Goal: Book appointment/travel/reservation

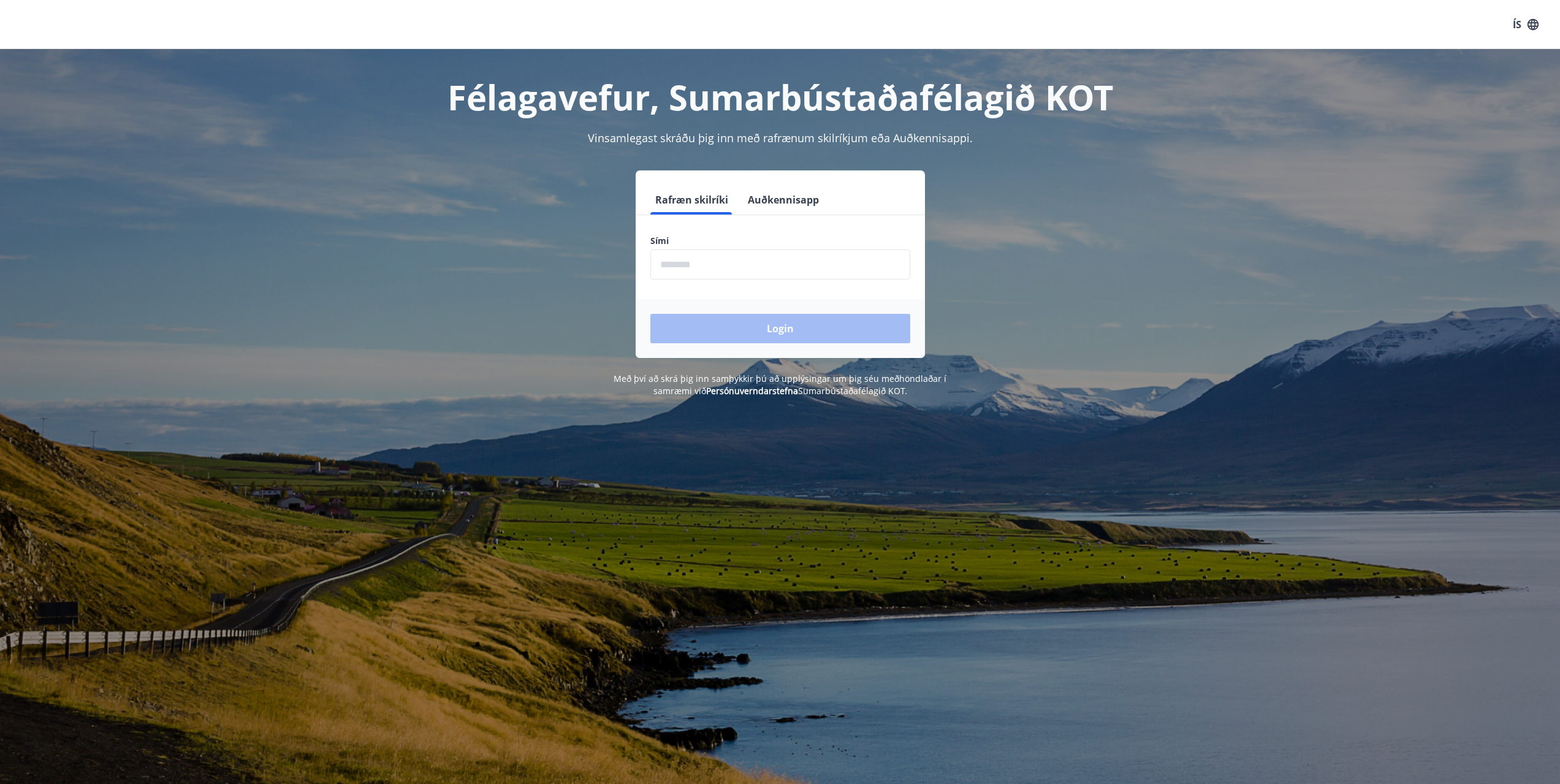
click at [697, 267] on input "phone" at bounding box center [780, 264] width 260 height 30
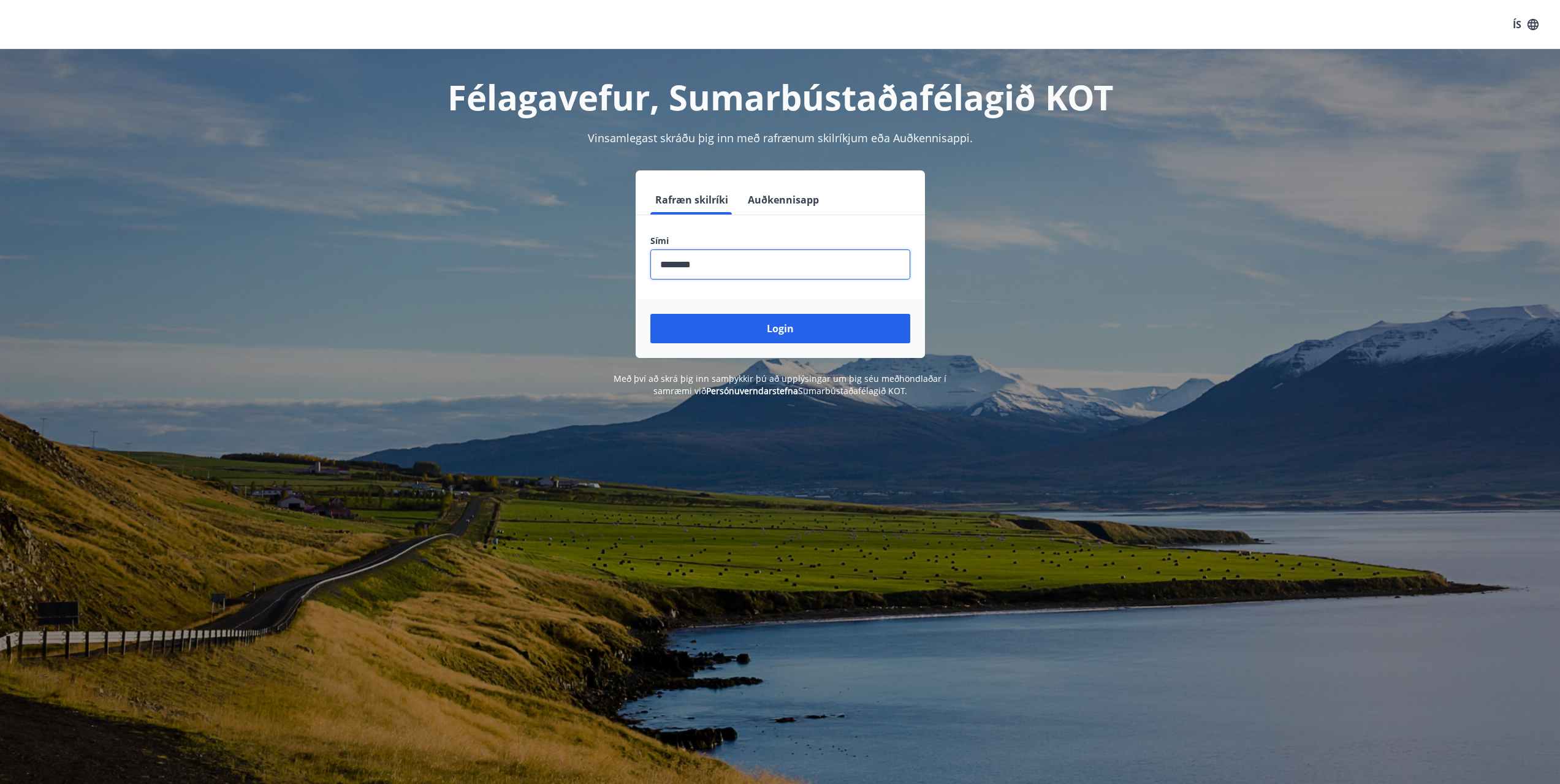
type input "********"
click at [650, 314] on button "Login" at bounding box center [780, 328] width 260 height 29
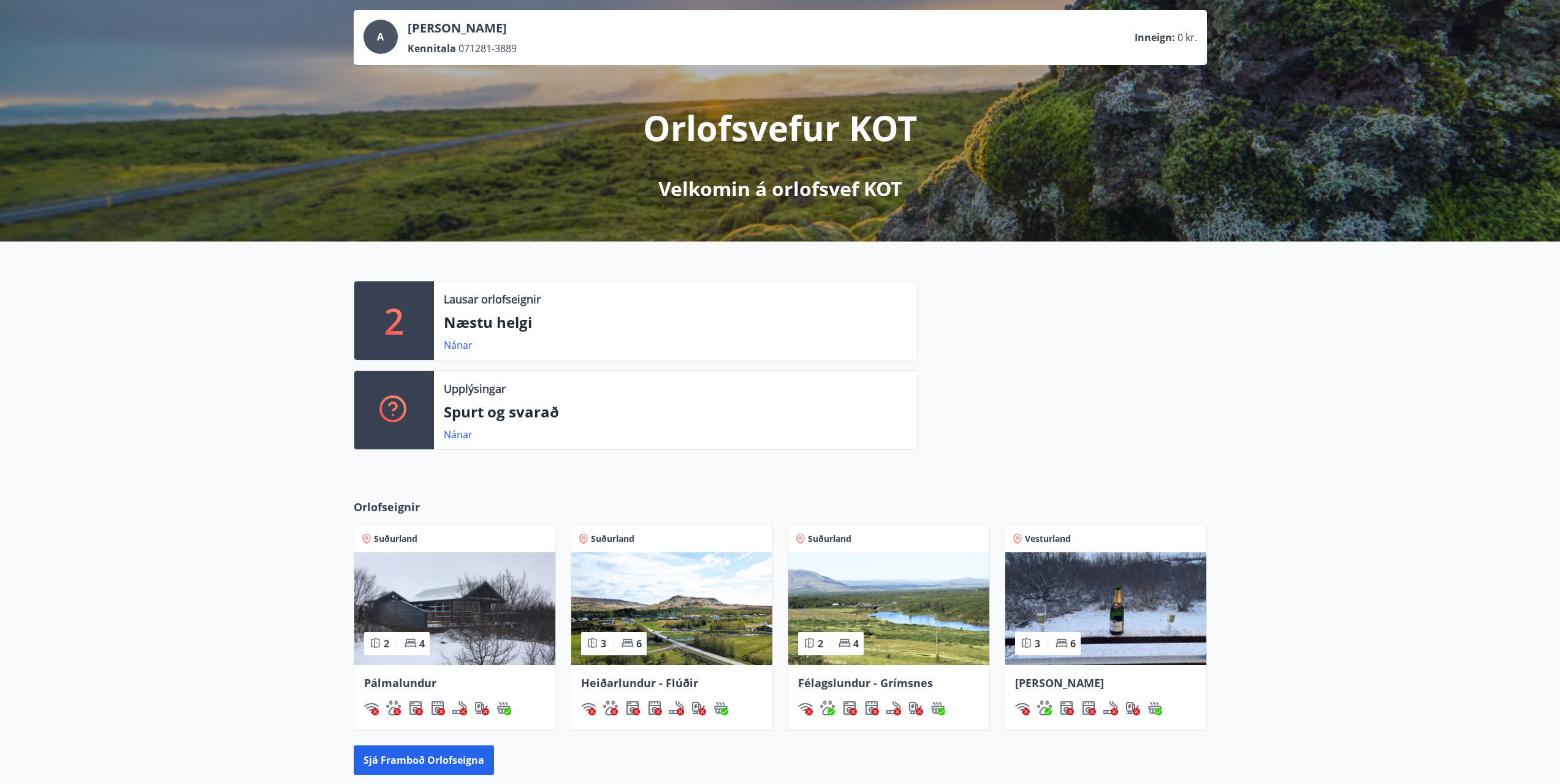
scroll to position [226, 0]
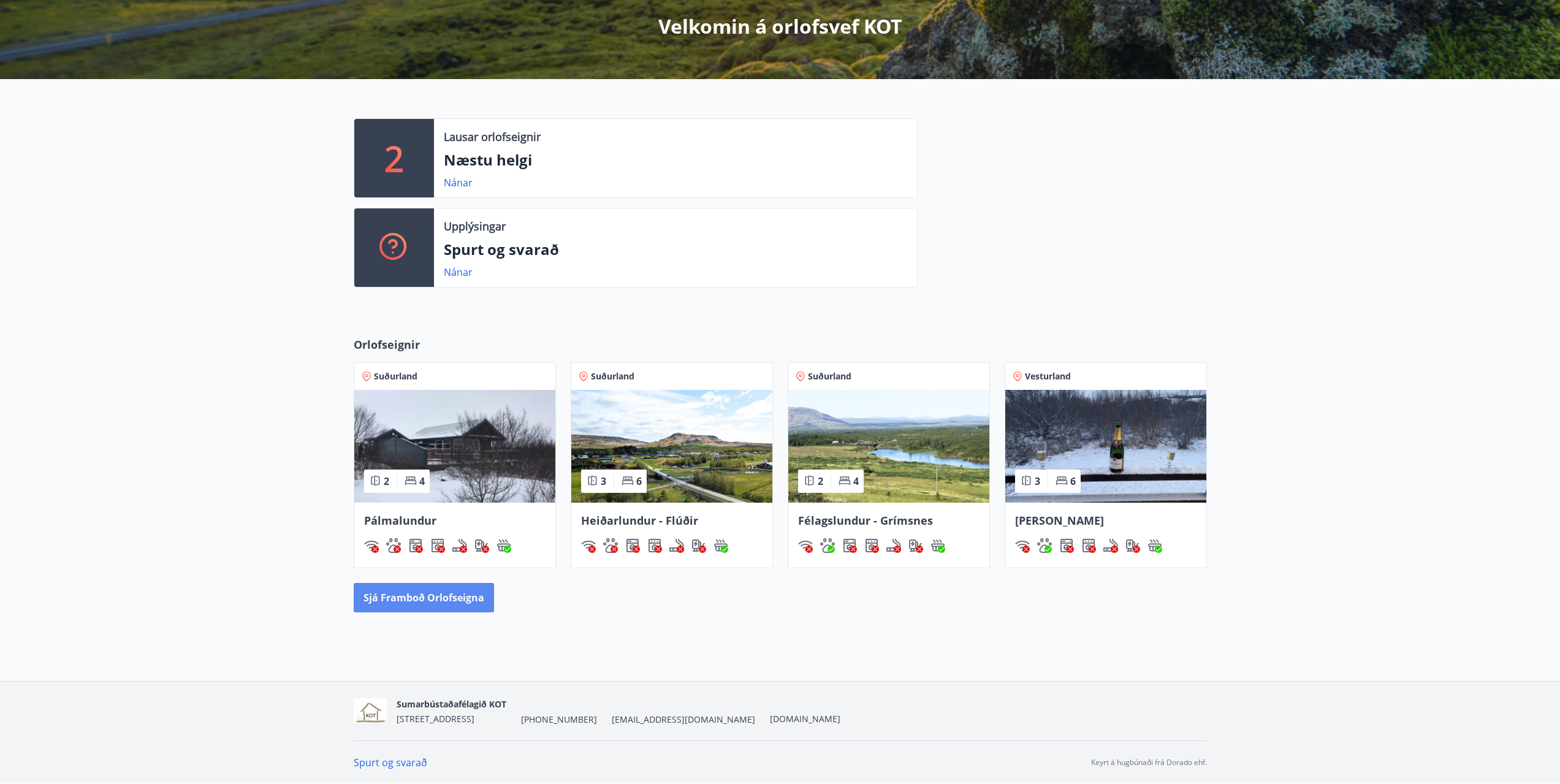
click at [400, 603] on button "Sjá framboð orlofseigna" at bounding box center [424, 597] width 140 height 29
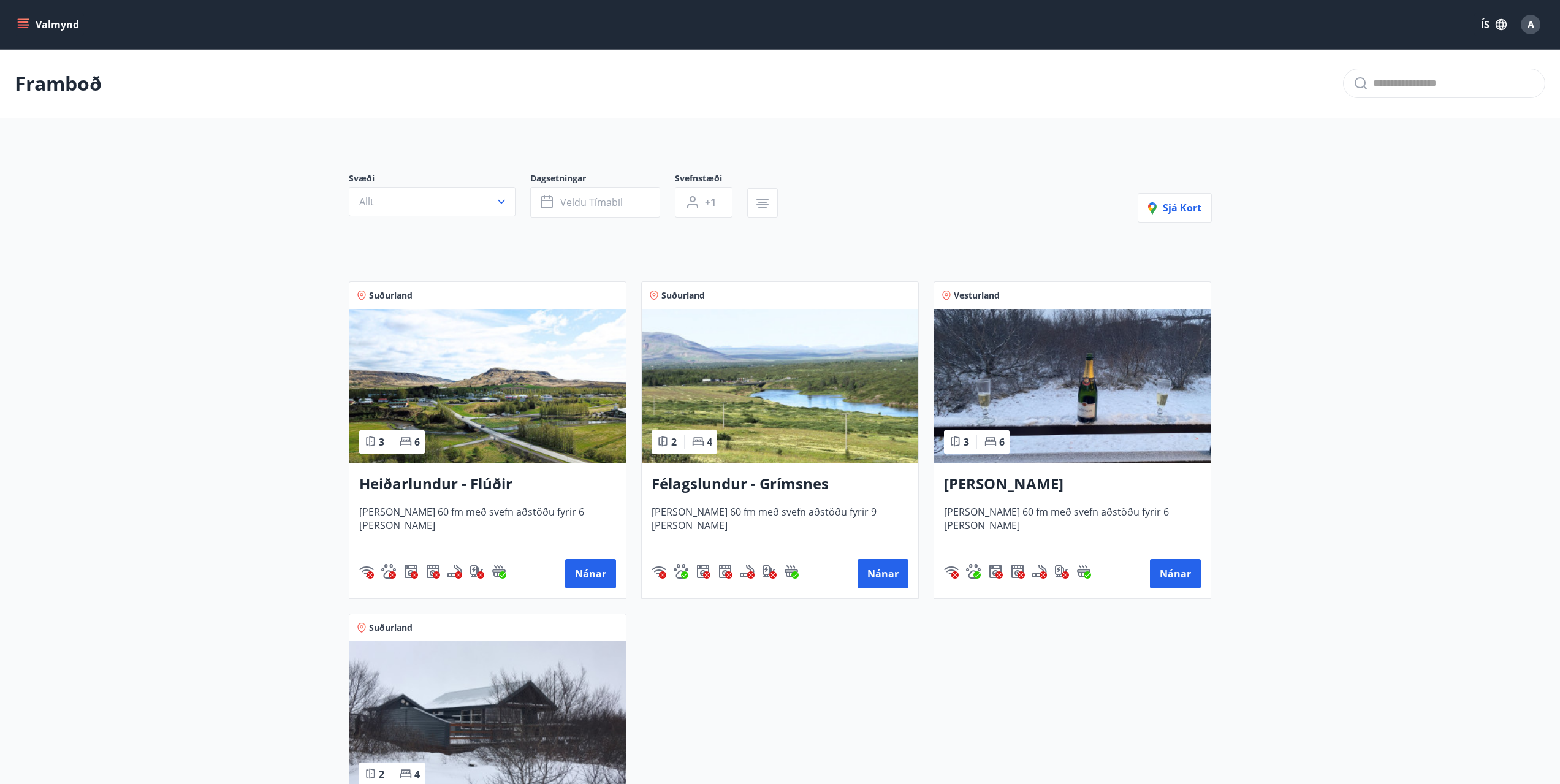
click at [29, 21] on icon "menu" at bounding box center [24, 24] width 13 height 13
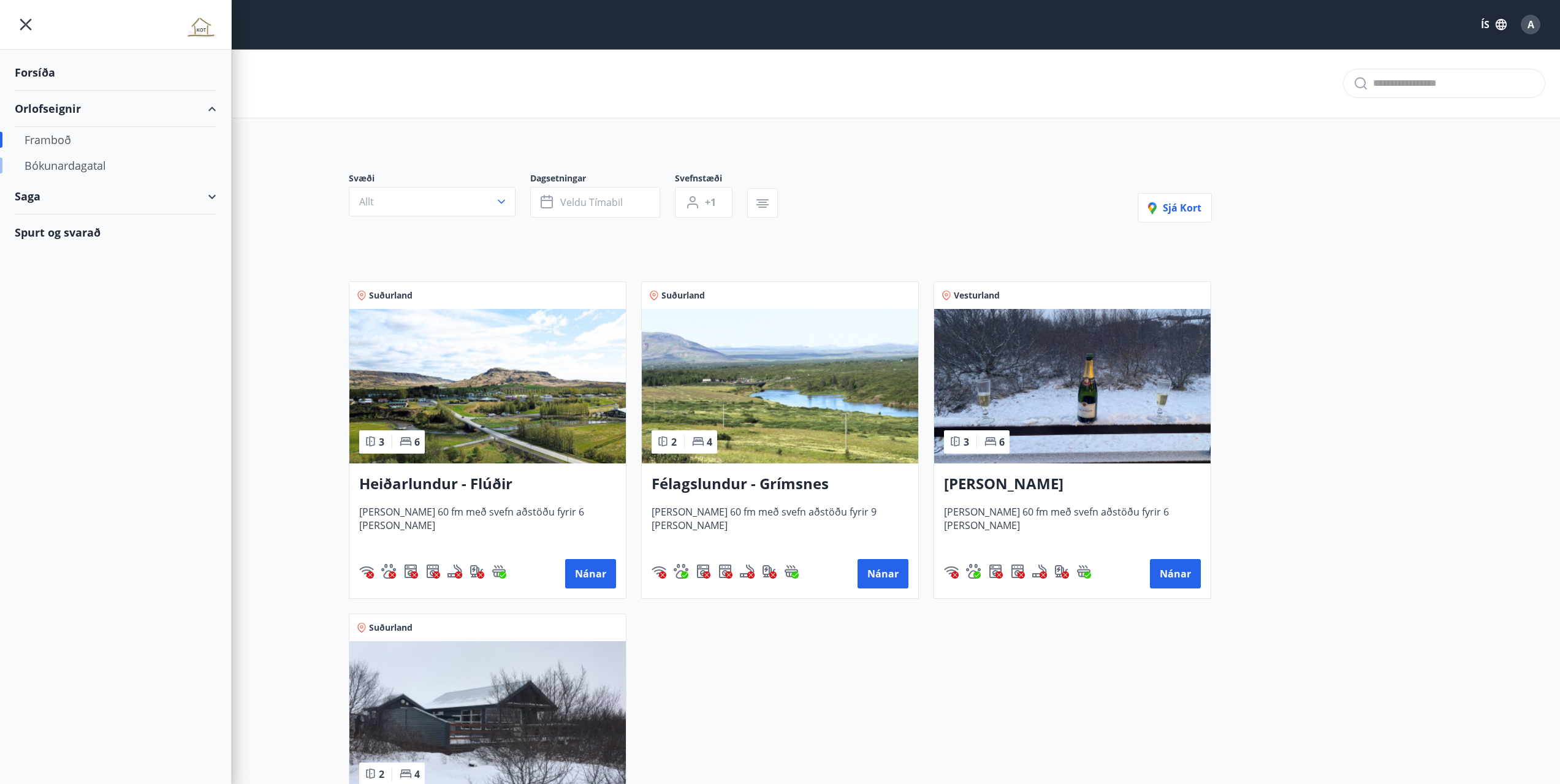
click at [59, 164] on div "Bókunardagatal" at bounding box center [115, 165] width 182 height 26
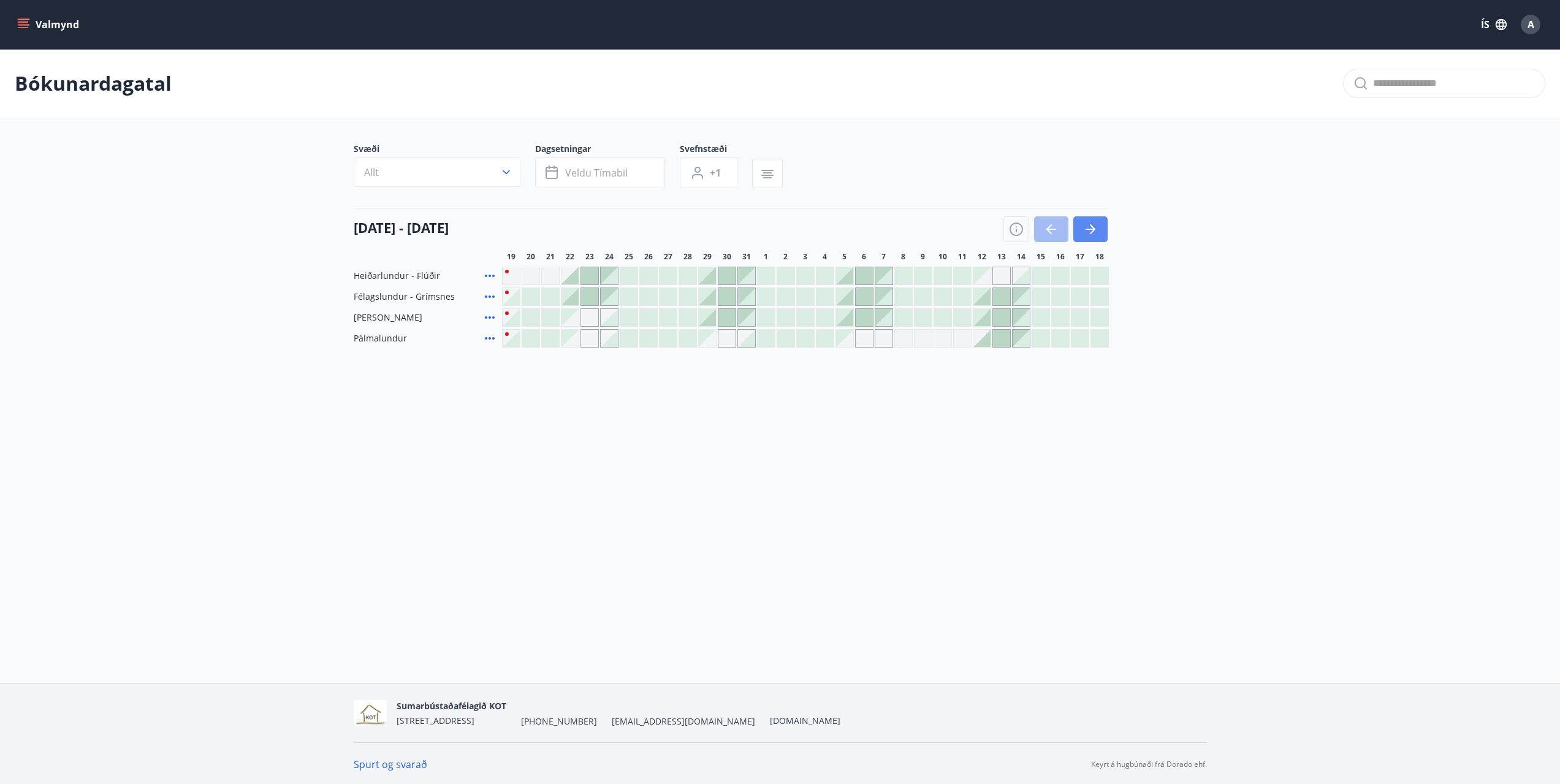
click at [1083, 230] on icon "button" at bounding box center [1091, 229] width 15 height 15
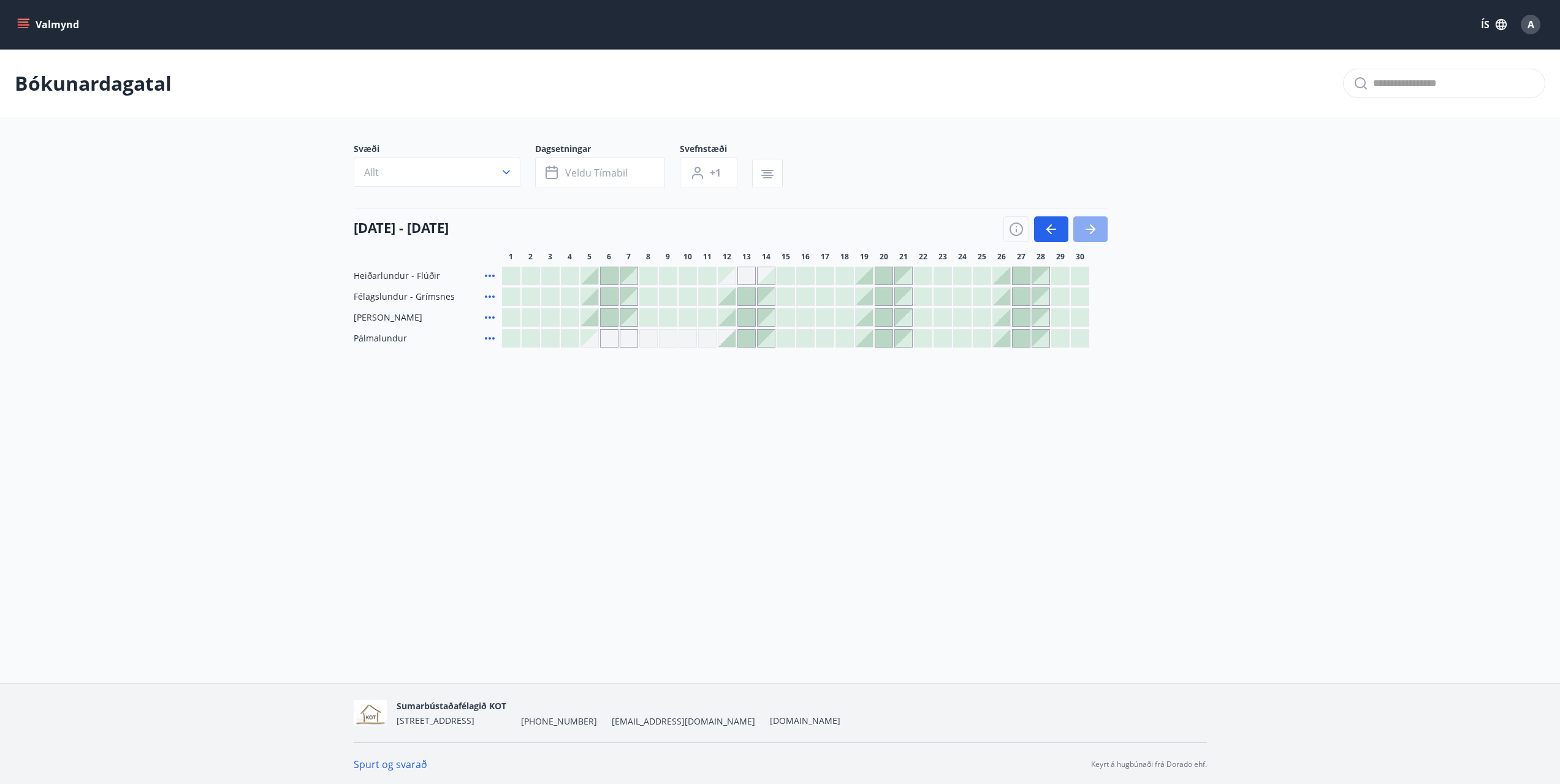
click at [1085, 228] on icon "button" at bounding box center [1091, 229] width 15 height 15
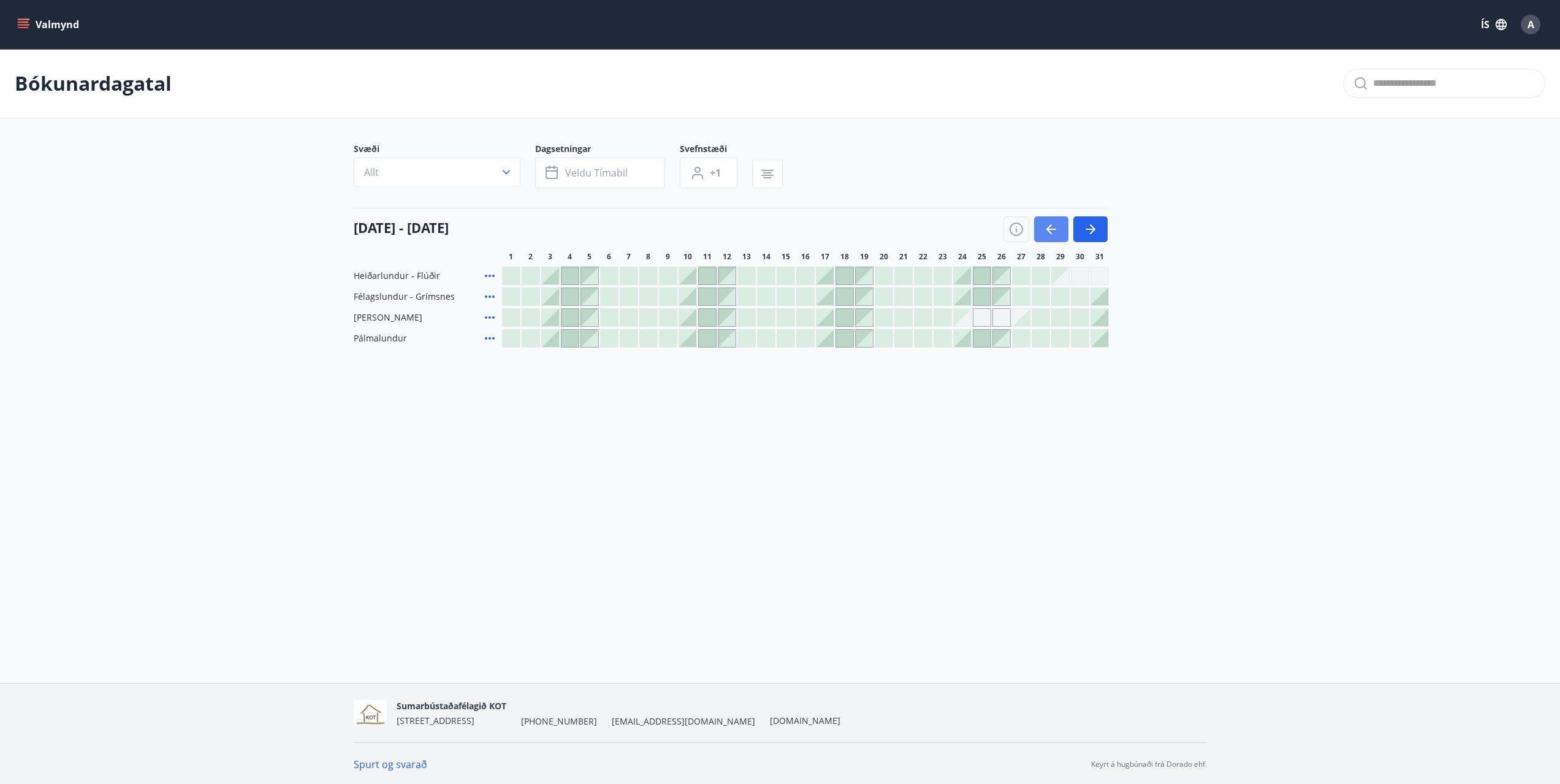
click at [1046, 224] on icon "button" at bounding box center [1051, 229] width 15 height 15
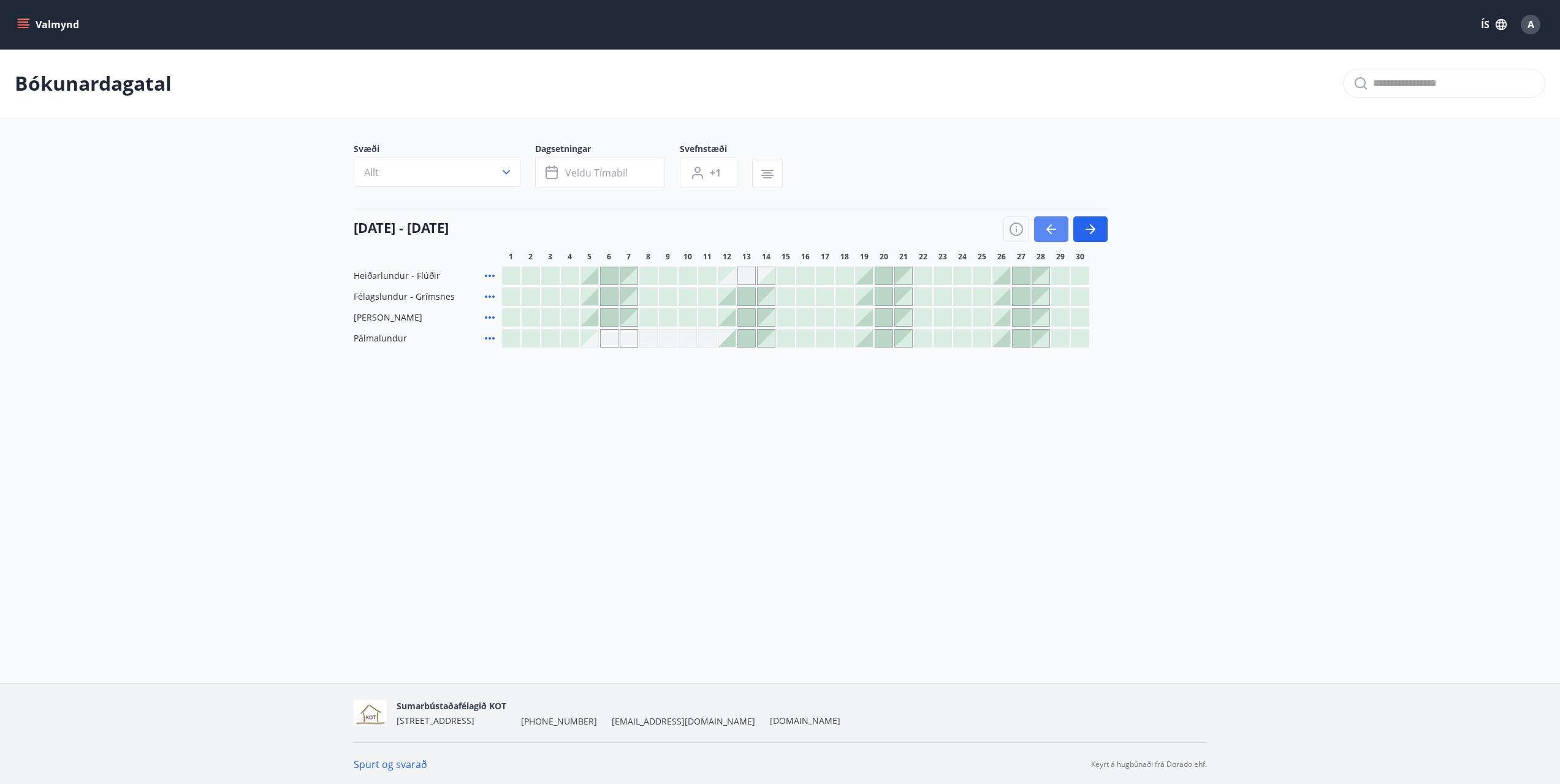
click at [1046, 224] on icon "button" at bounding box center [1051, 229] width 15 height 15
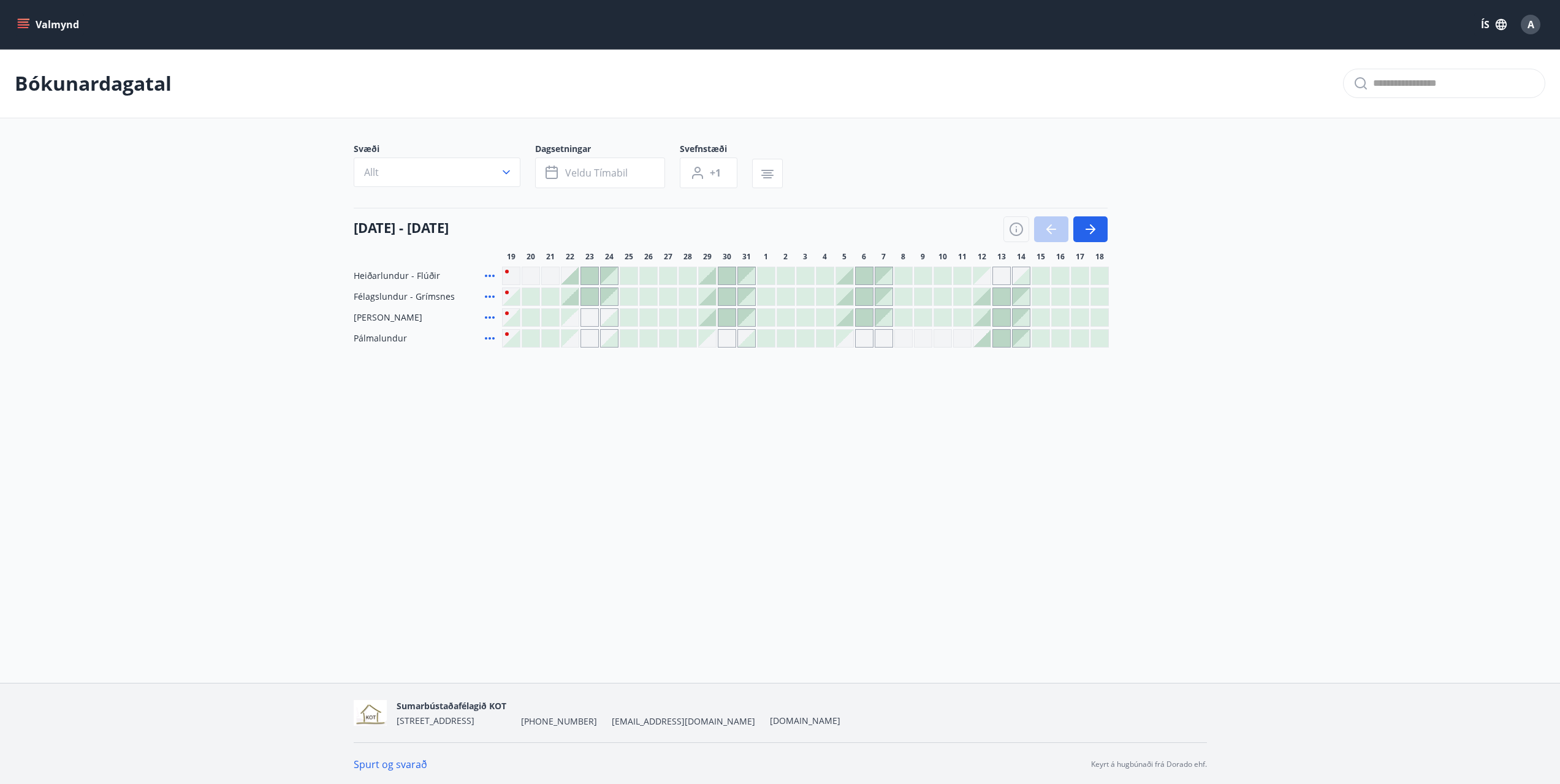
click at [1046, 224] on div at bounding box center [1056, 229] width 104 height 26
click at [1089, 233] on icon "button" at bounding box center [1091, 229] width 15 height 15
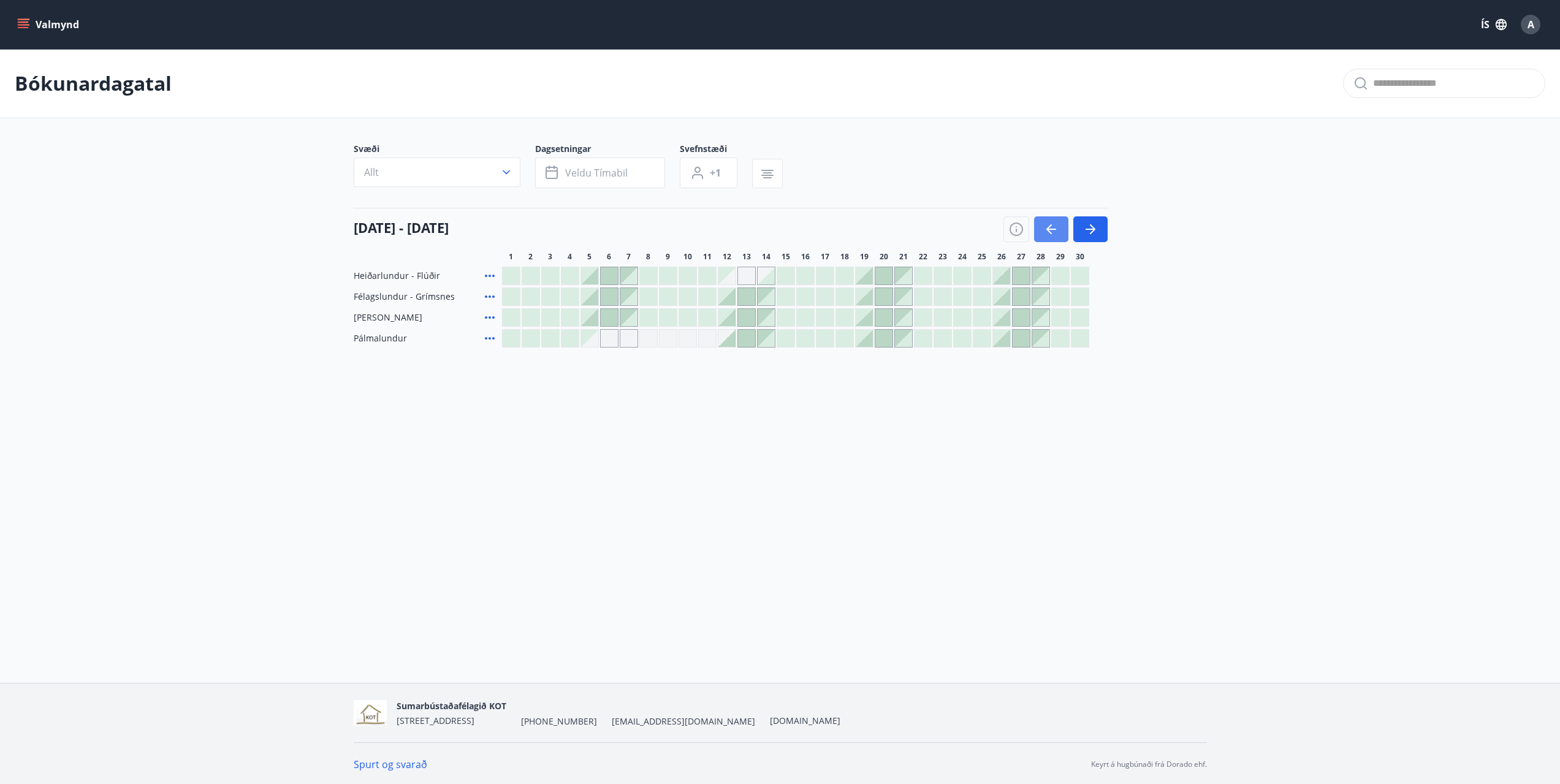
click at [1053, 229] on icon "button" at bounding box center [1051, 230] width 9 height 2
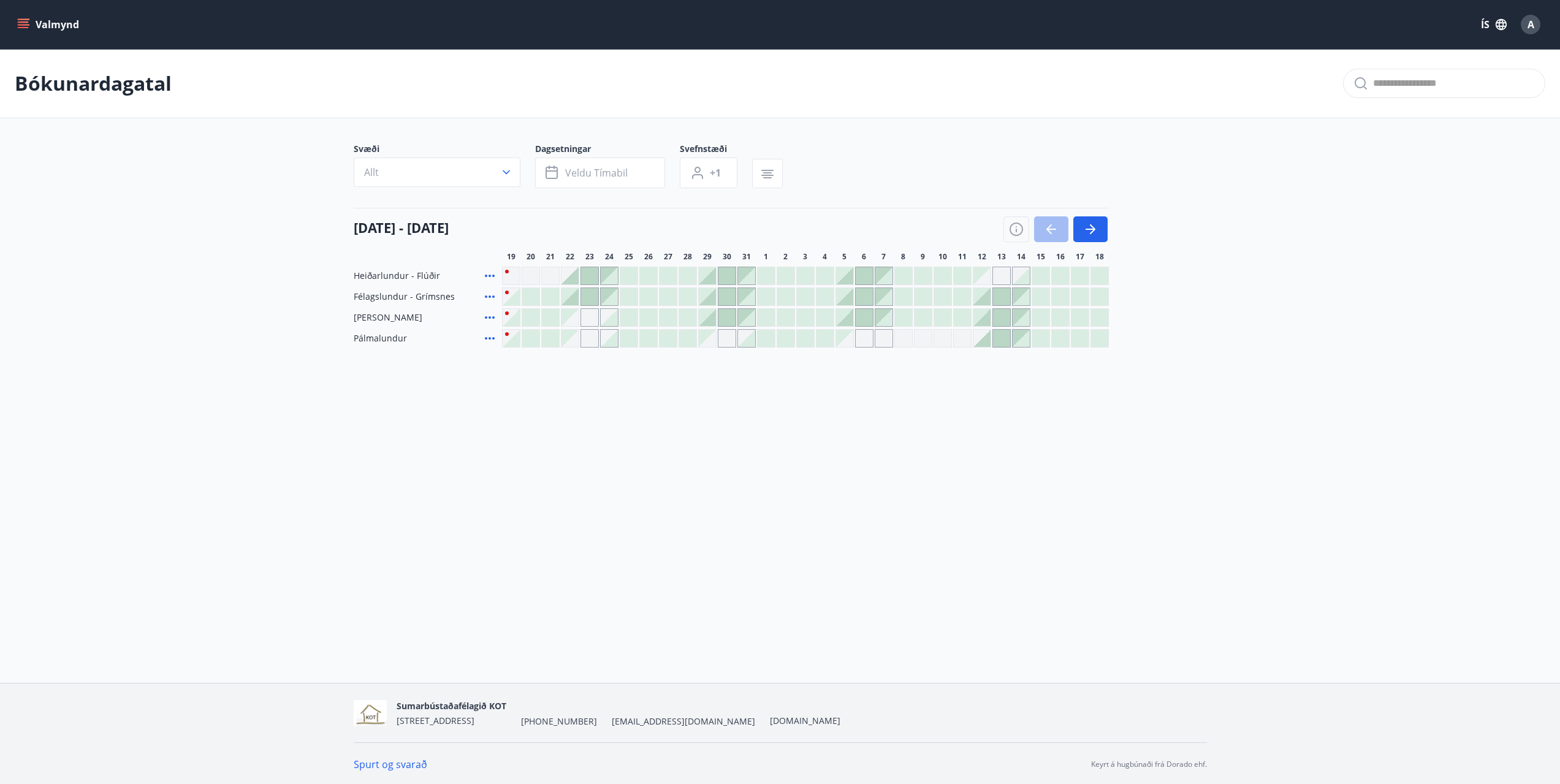
click at [1053, 228] on div at bounding box center [1056, 229] width 104 height 26
click at [54, 29] on button "Valmynd" at bounding box center [50, 24] width 69 height 22
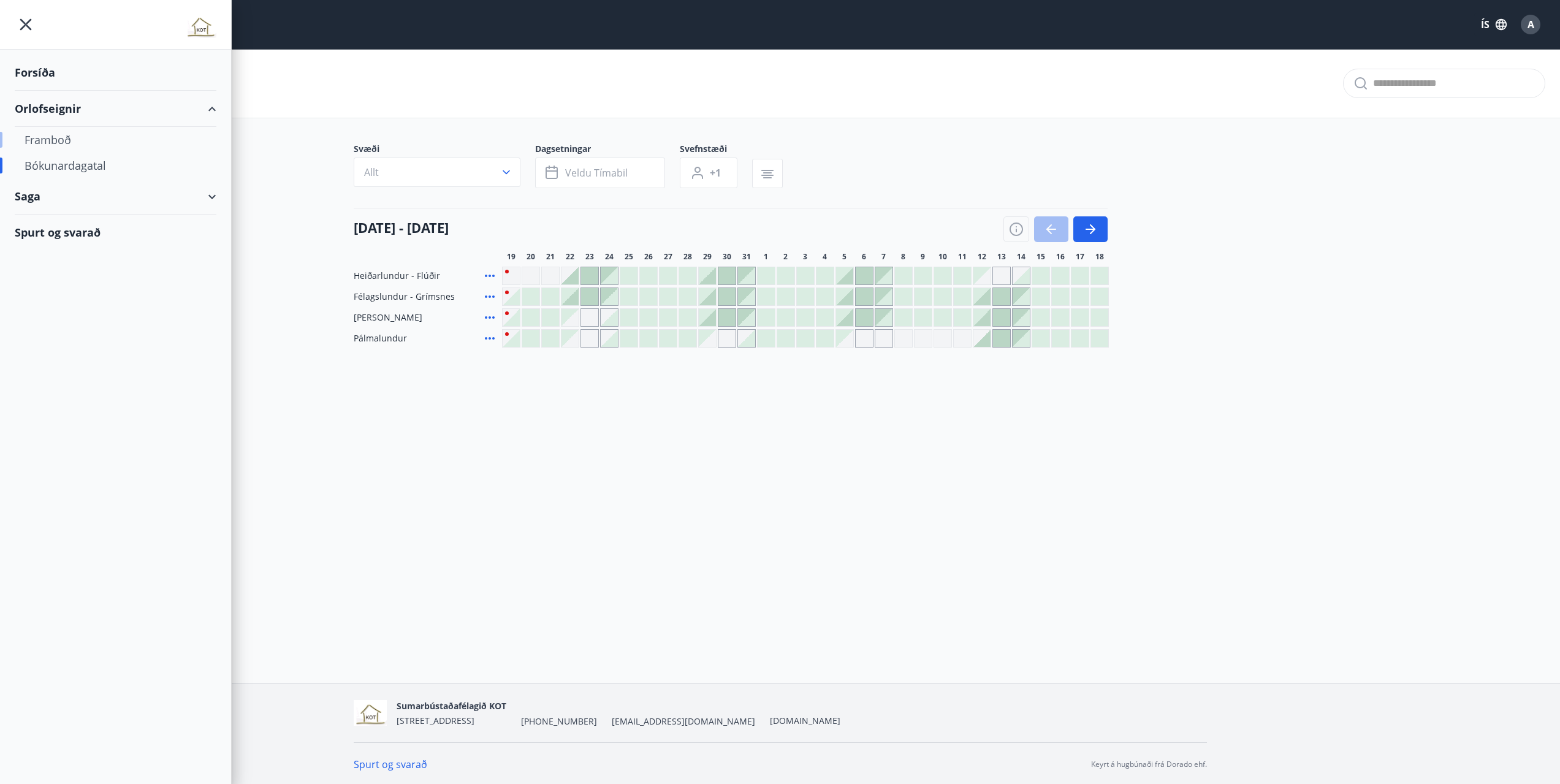
click at [51, 139] on div "Framboð" at bounding box center [115, 140] width 182 height 26
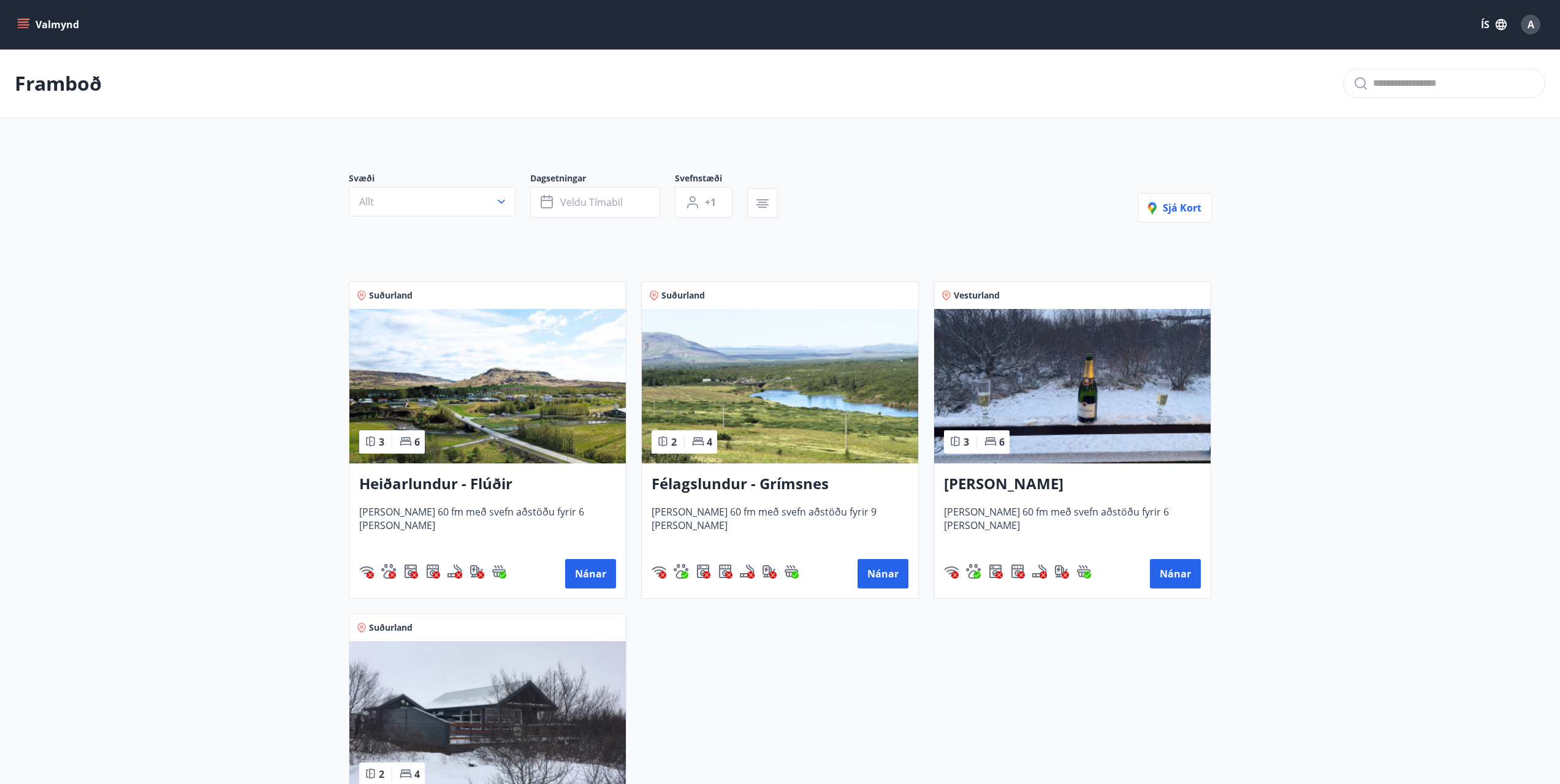
click at [1000, 405] on img at bounding box center [1072, 386] width 276 height 155
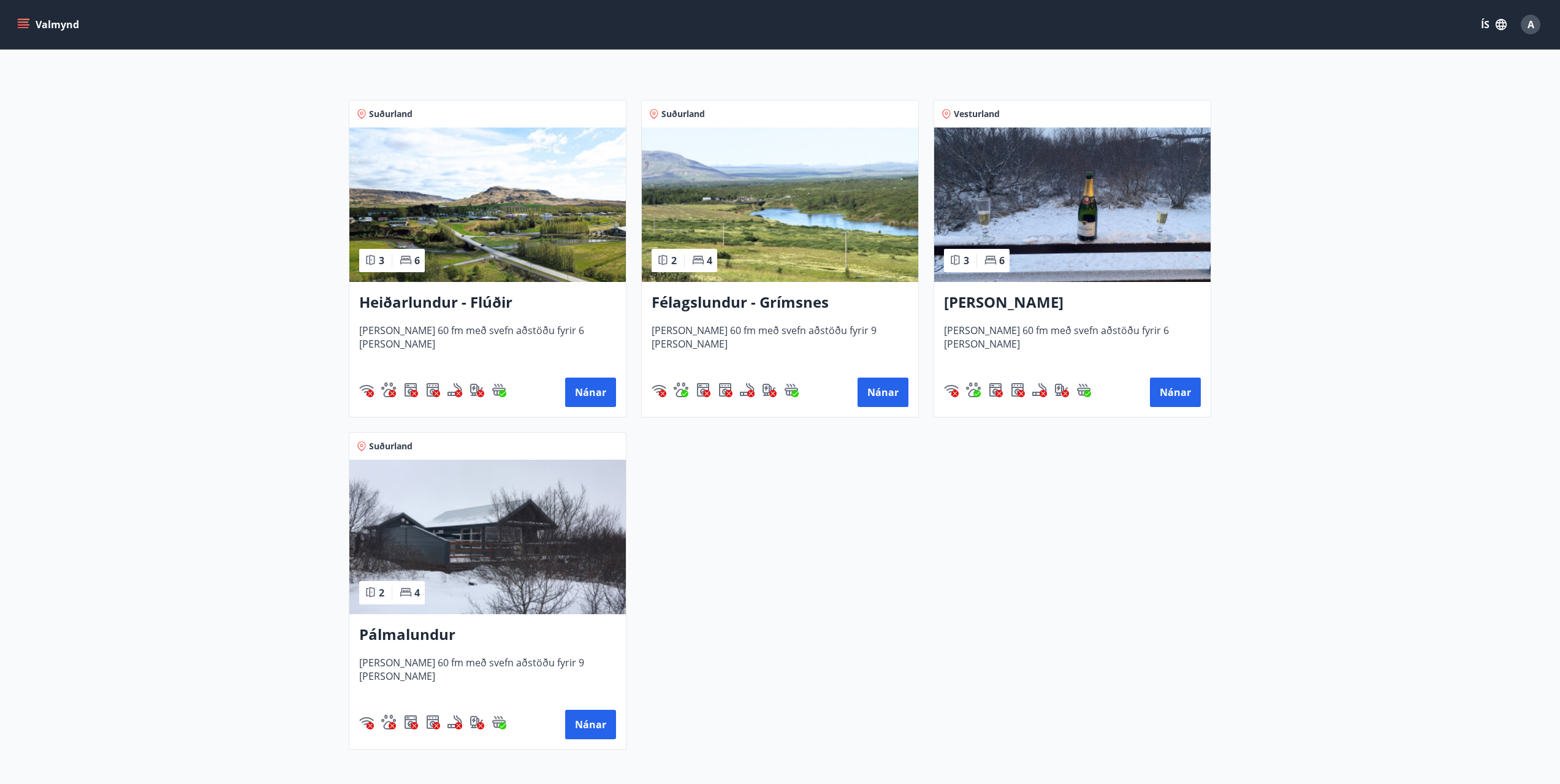
scroll to position [309, 0]
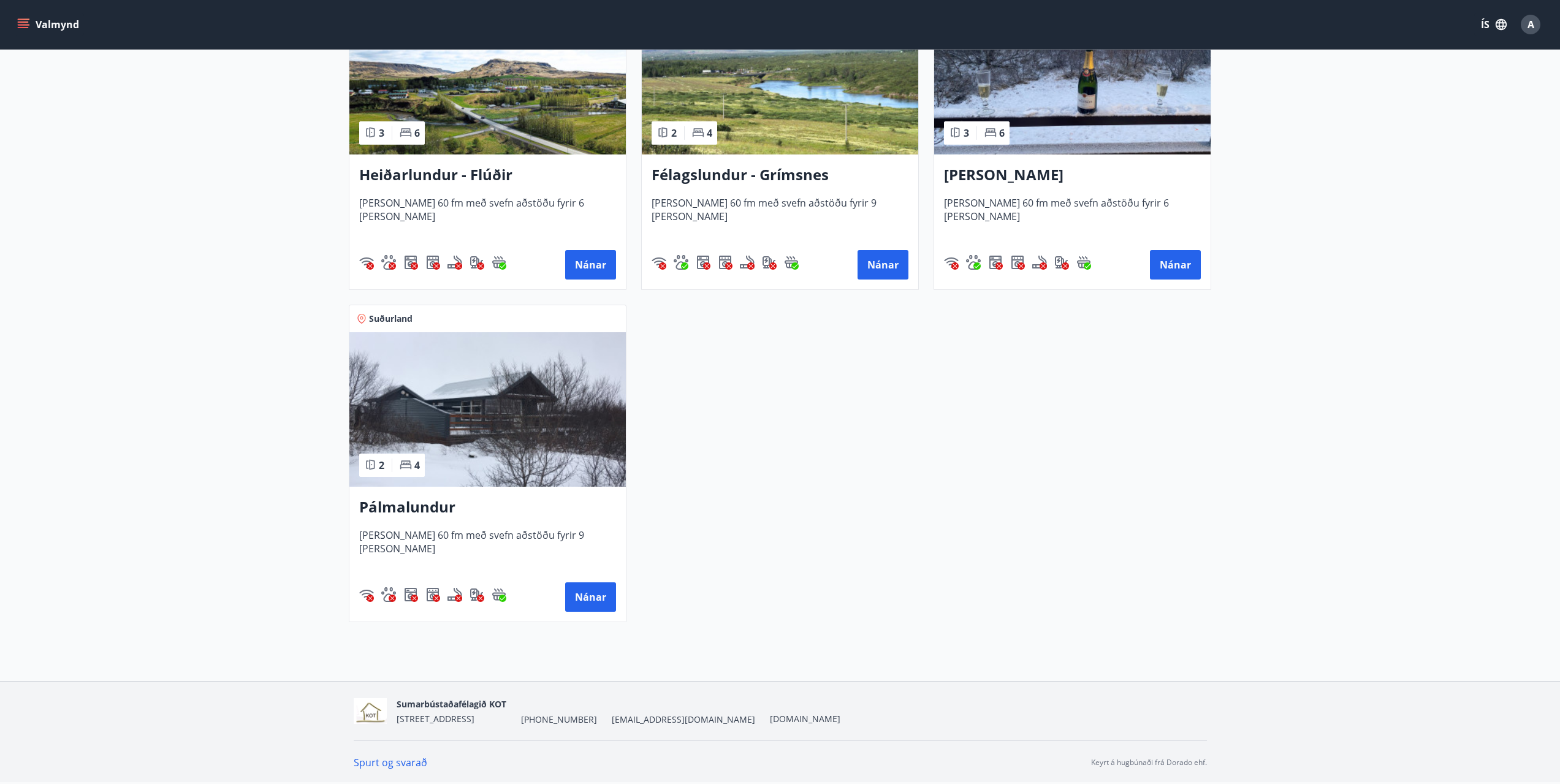
click at [523, 379] on img at bounding box center [488, 409] width 276 height 155
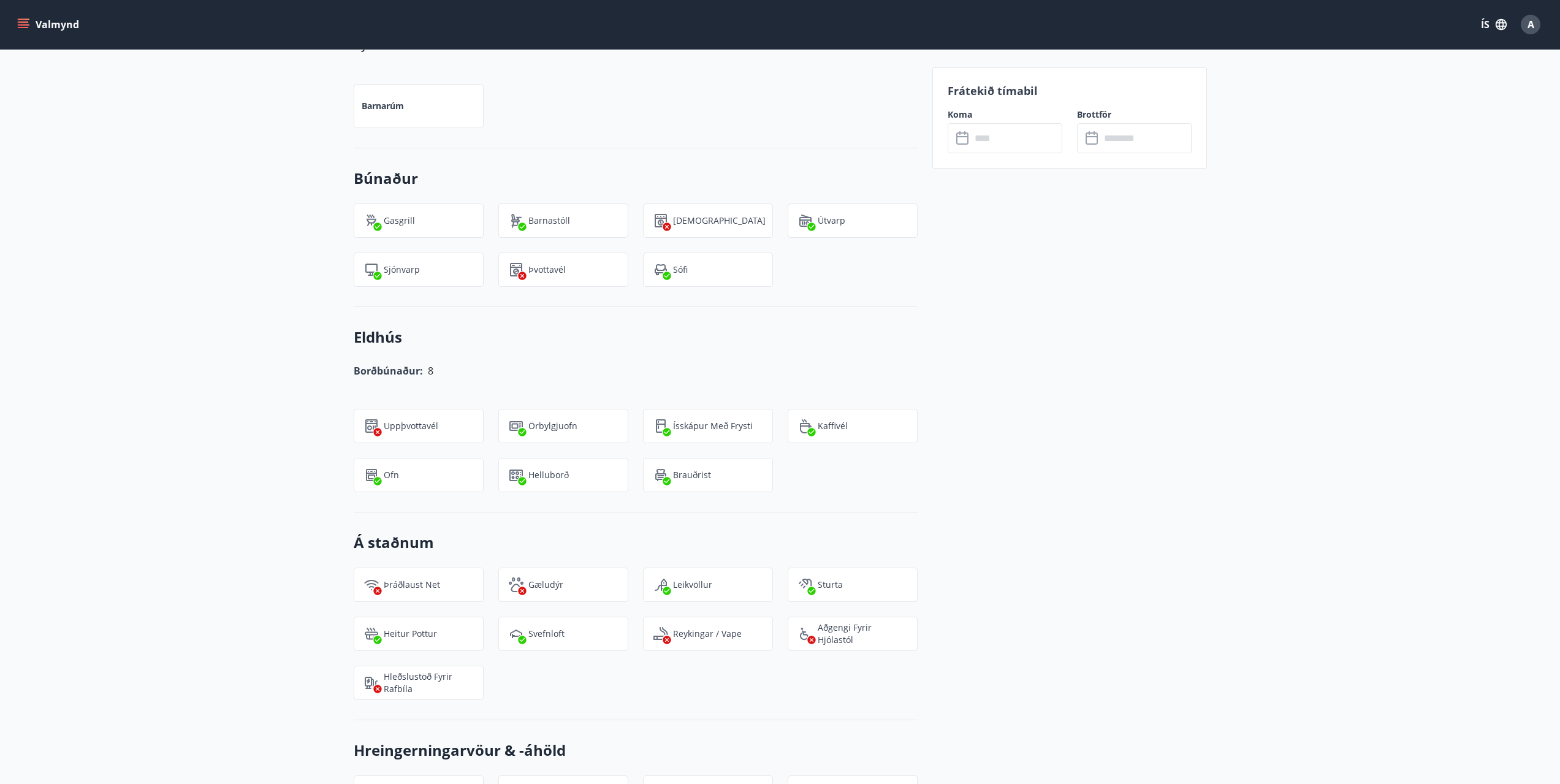
scroll to position [1164, 0]
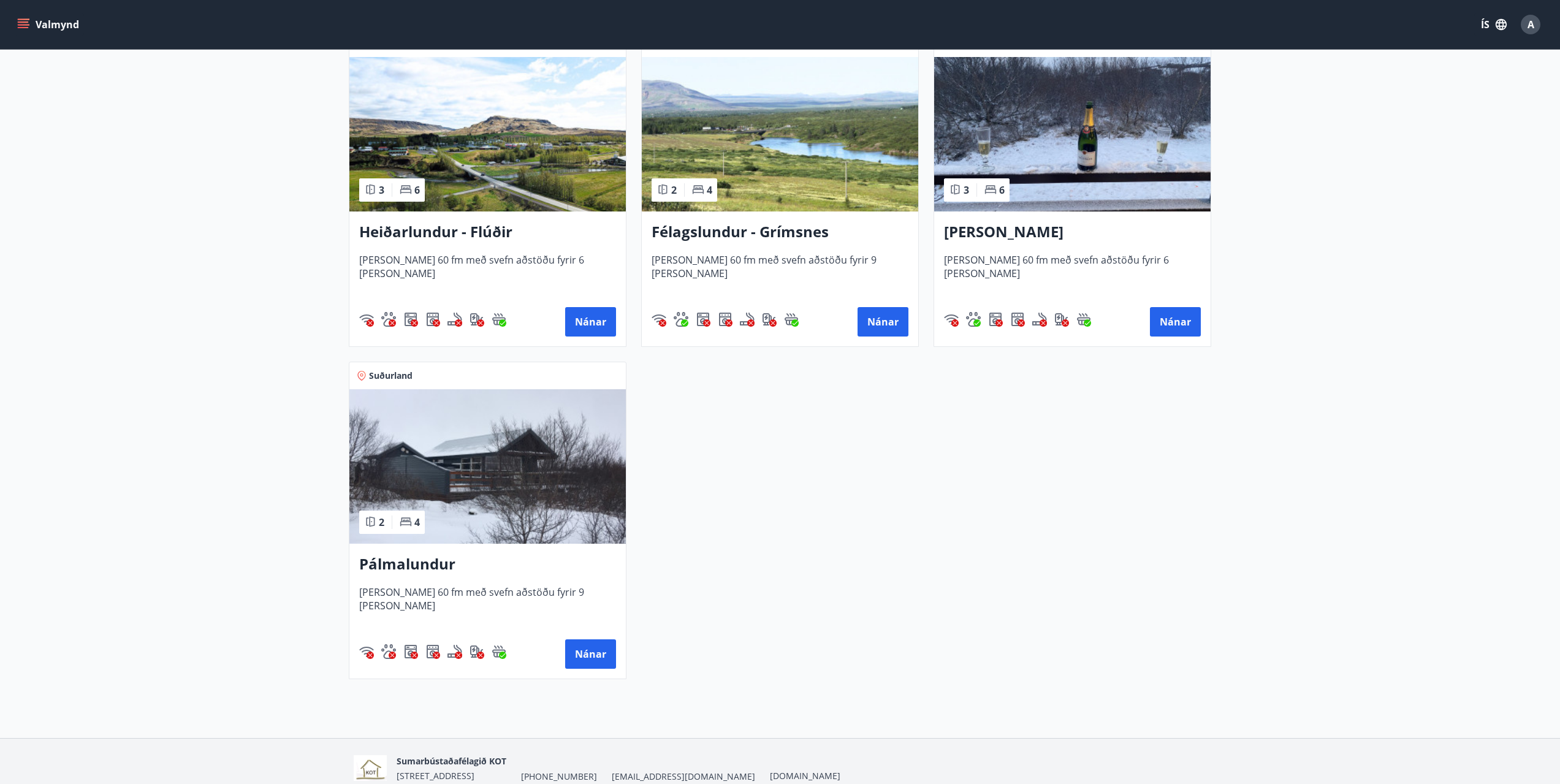
scroll to position [309, 0]
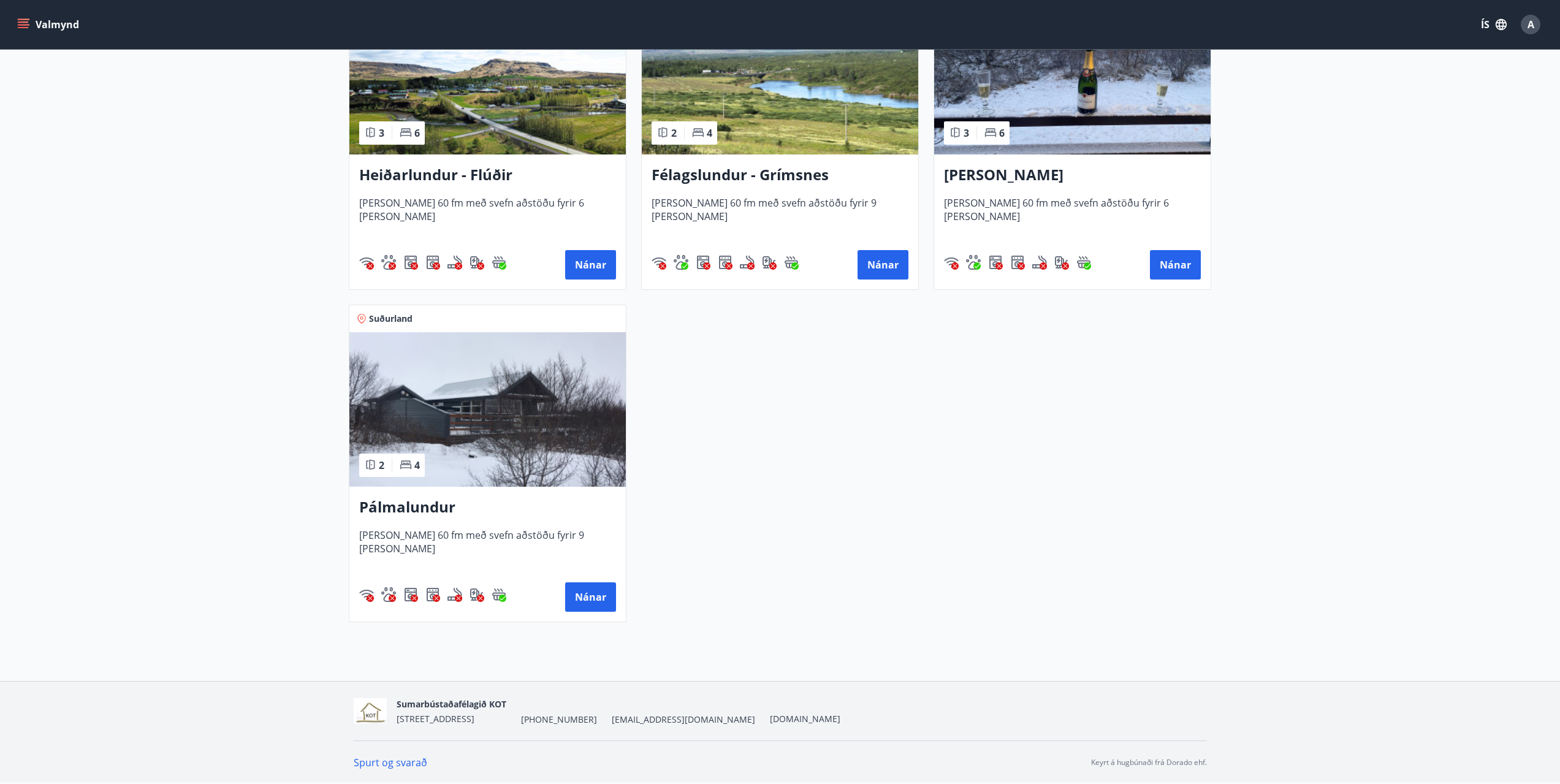
click at [810, 110] on img at bounding box center [780, 77] width 276 height 155
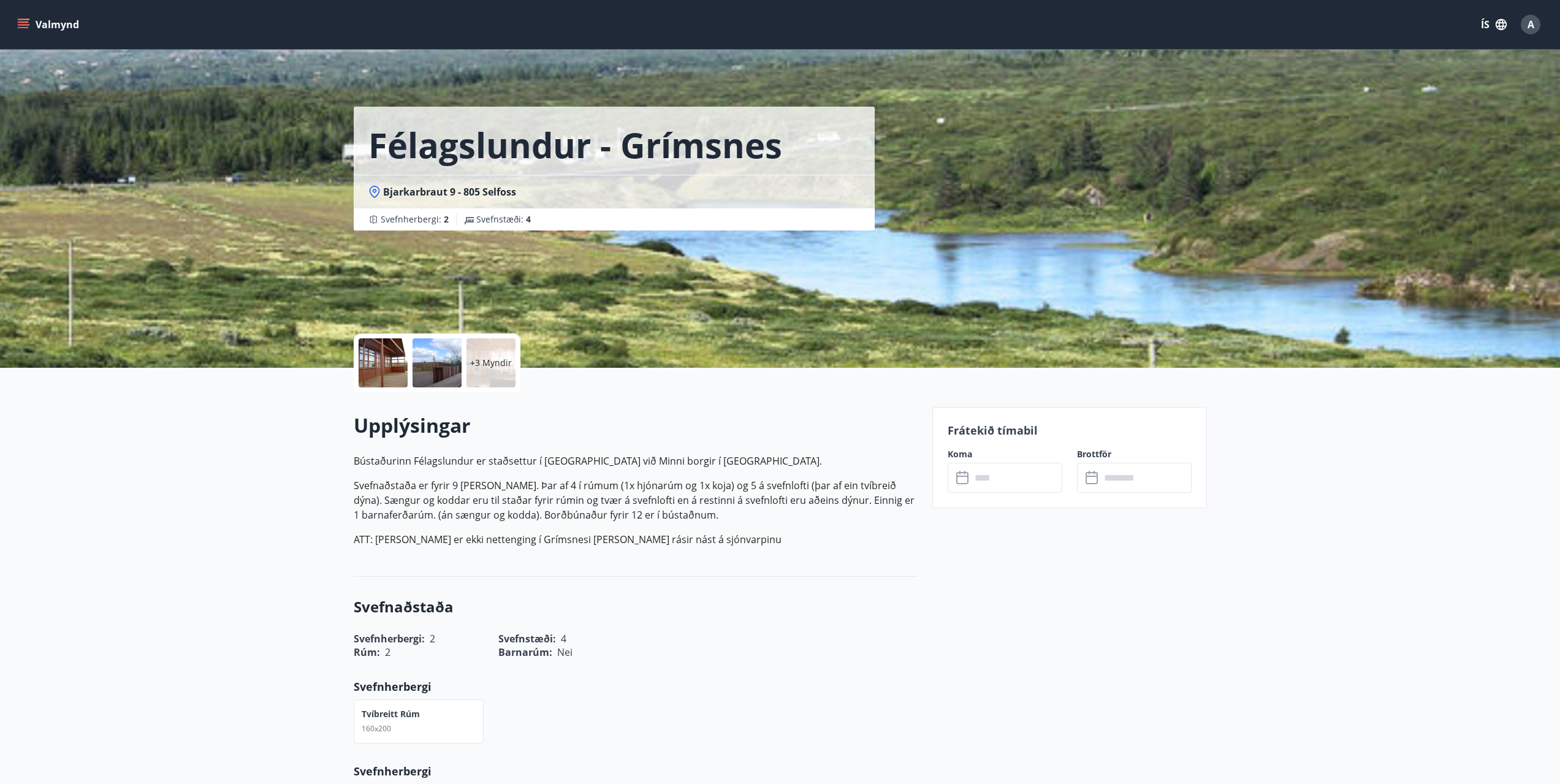
click at [502, 360] on p "+3 Myndir" at bounding box center [491, 363] width 42 height 13
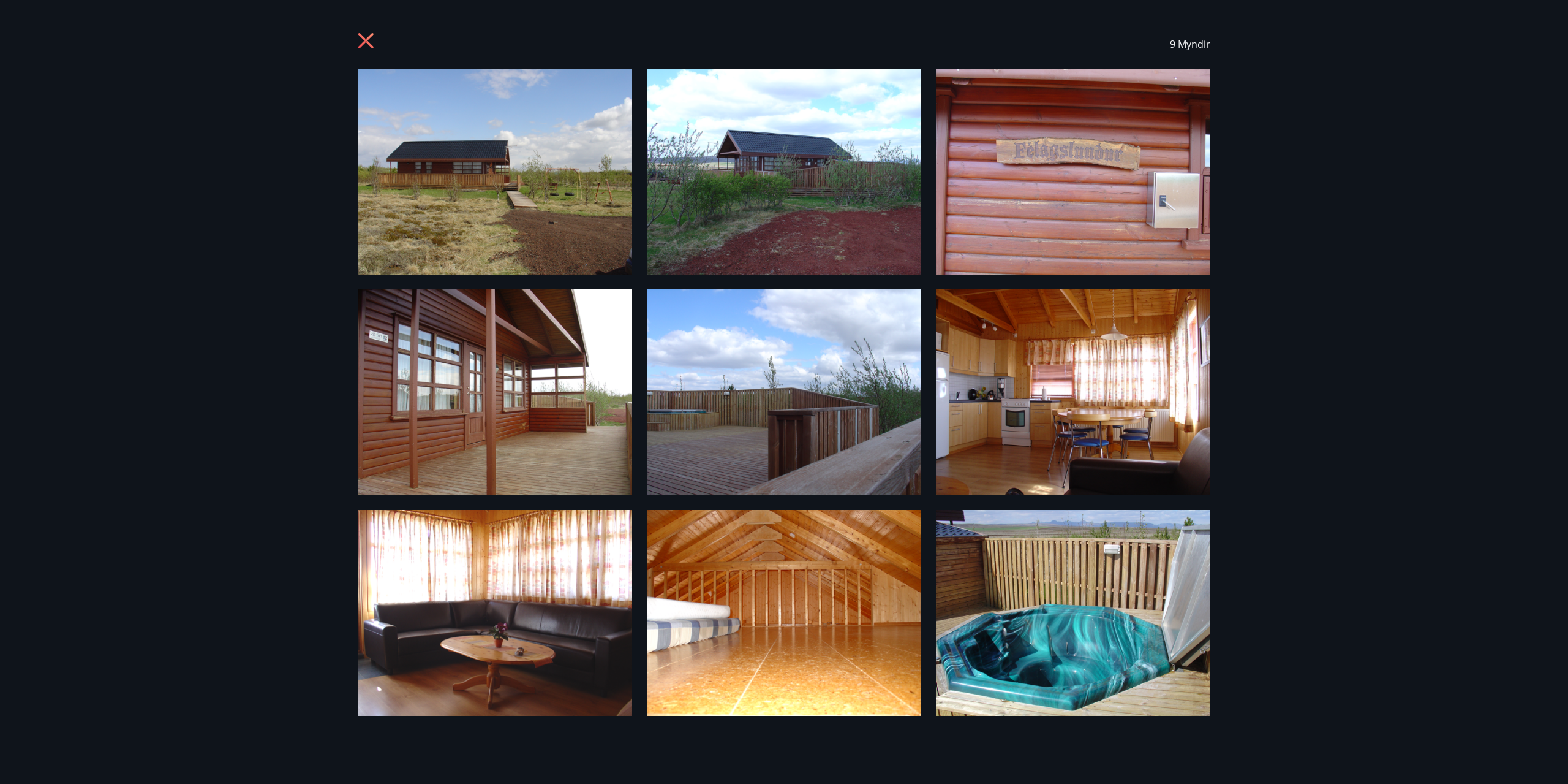
click at [363, 39] on icon at bounding box center [365, 40] width 15 height 15
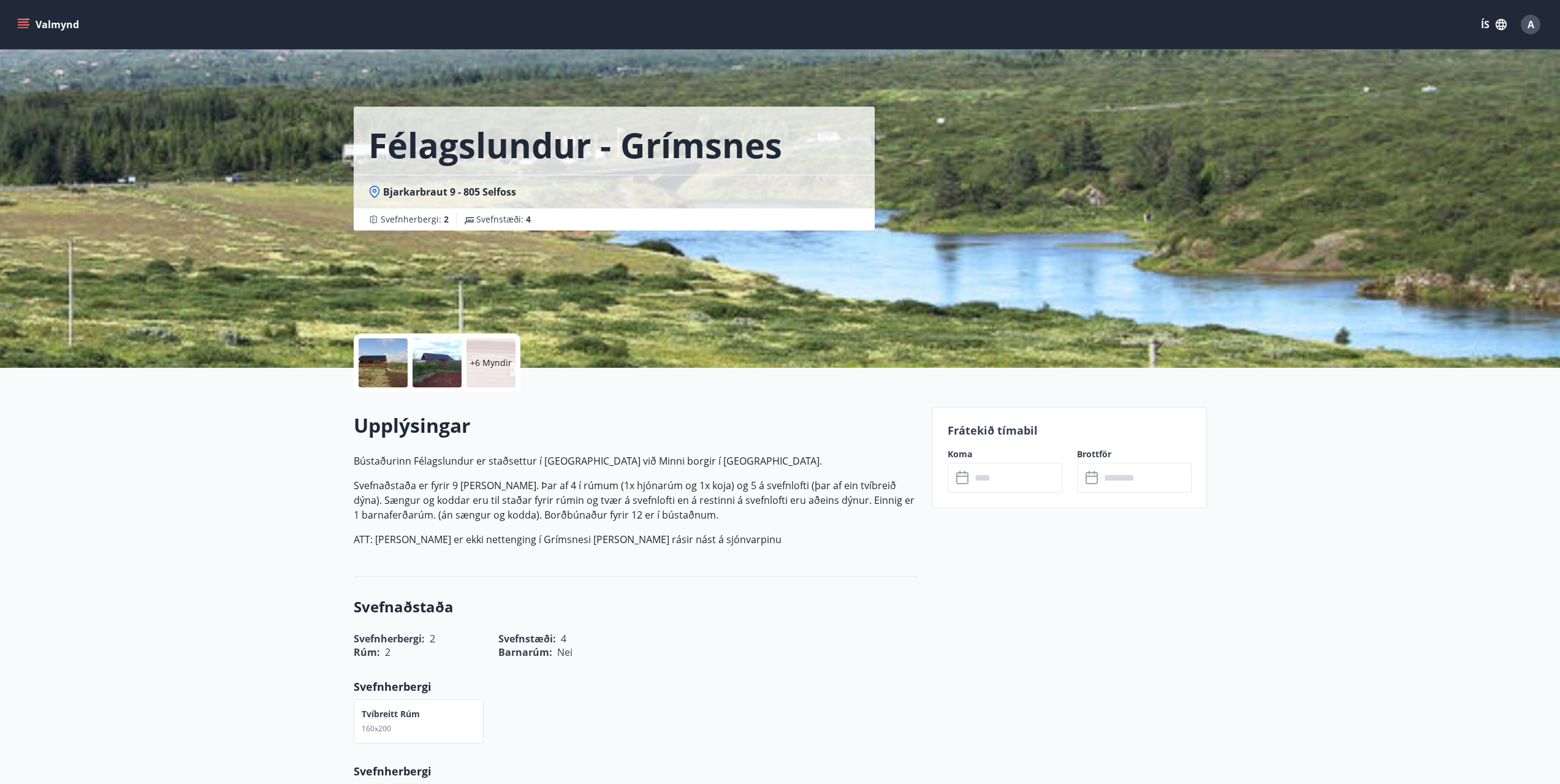
click at [487, 363] on p "+6 Myndir" at bounding box center [491, 363] width 42 height 13
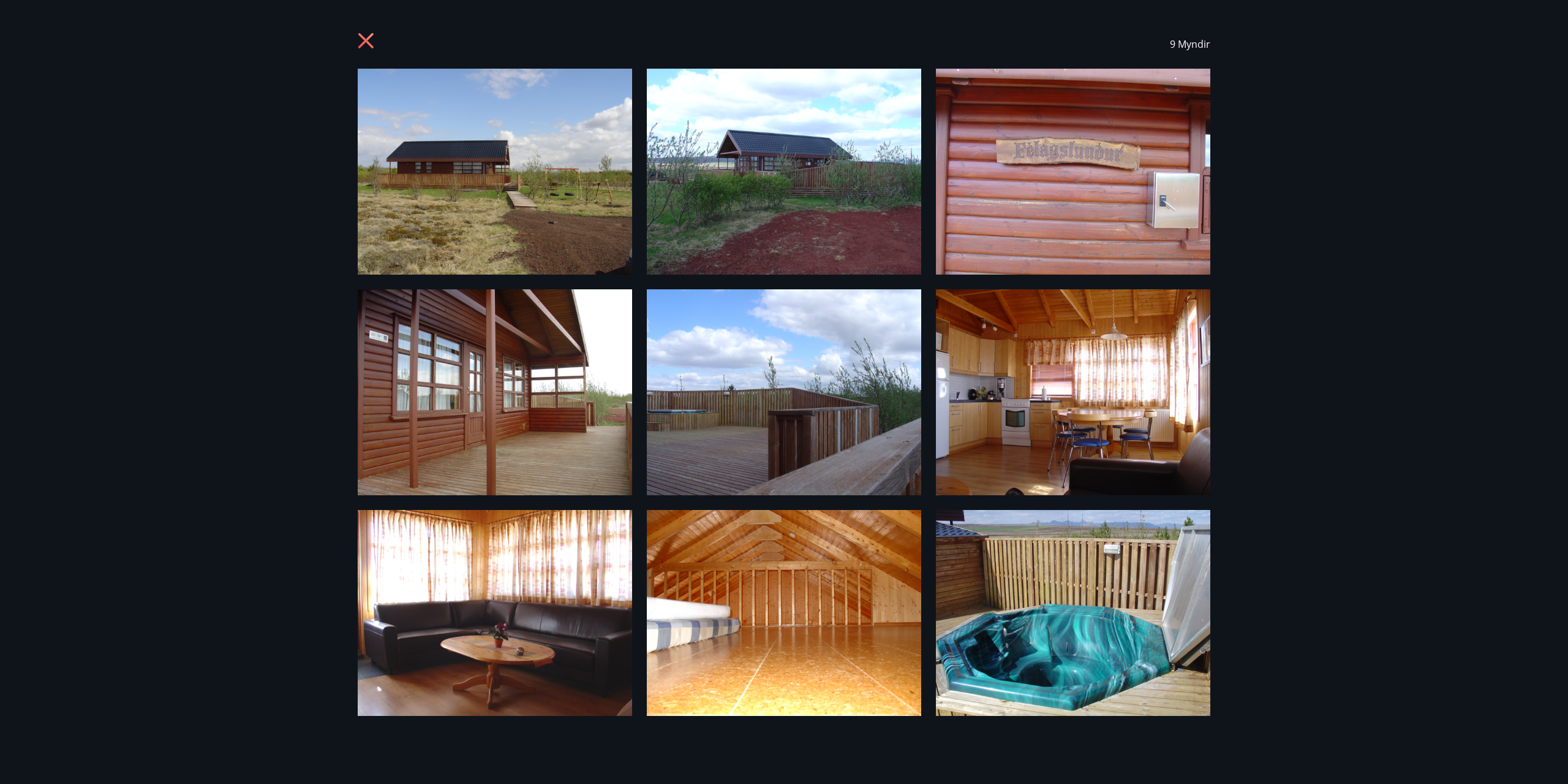
click at [54, 328] on div "9 Myndir" at bounding box center [784, 392] width 1568 height 784
